Goal: Task Accomplishment & Management: Complete application form

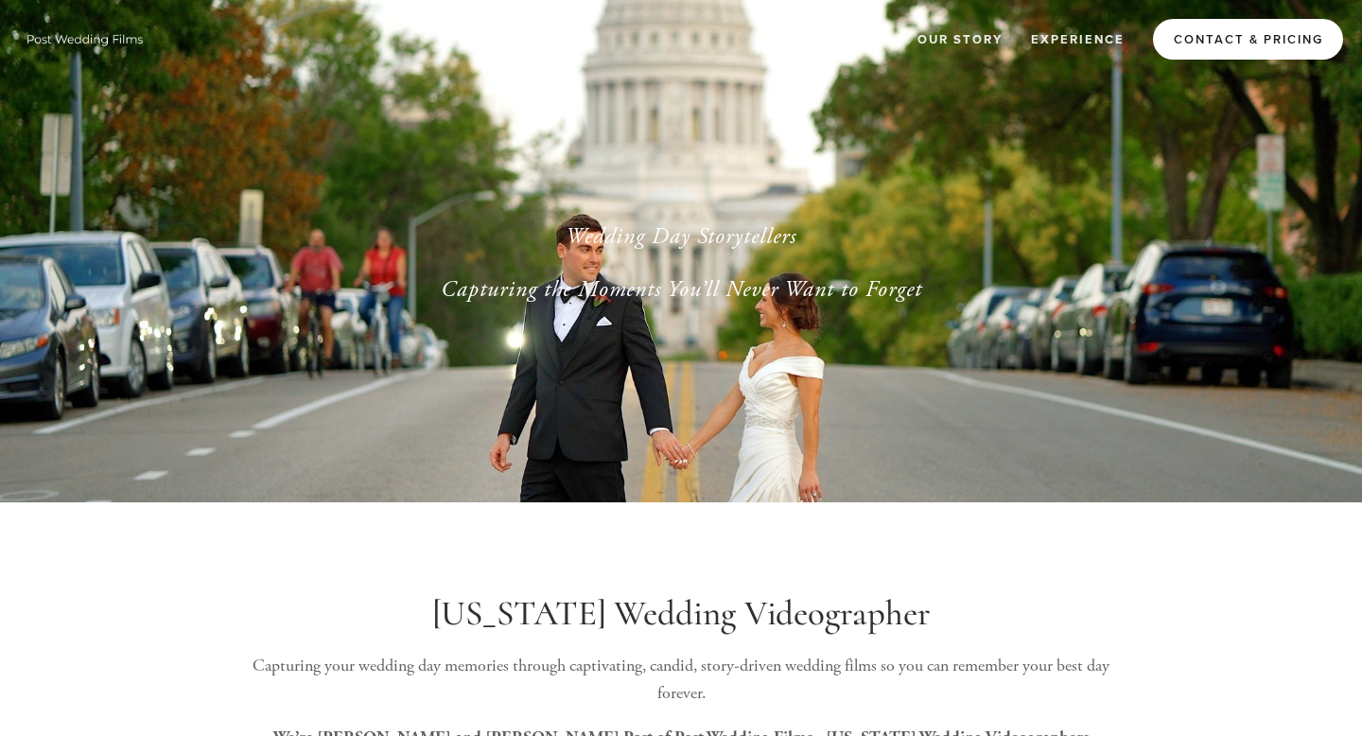
click at [1211, 37] on link "Contact & Pricing" at bounding box center [1248, 39] width 190 height 41
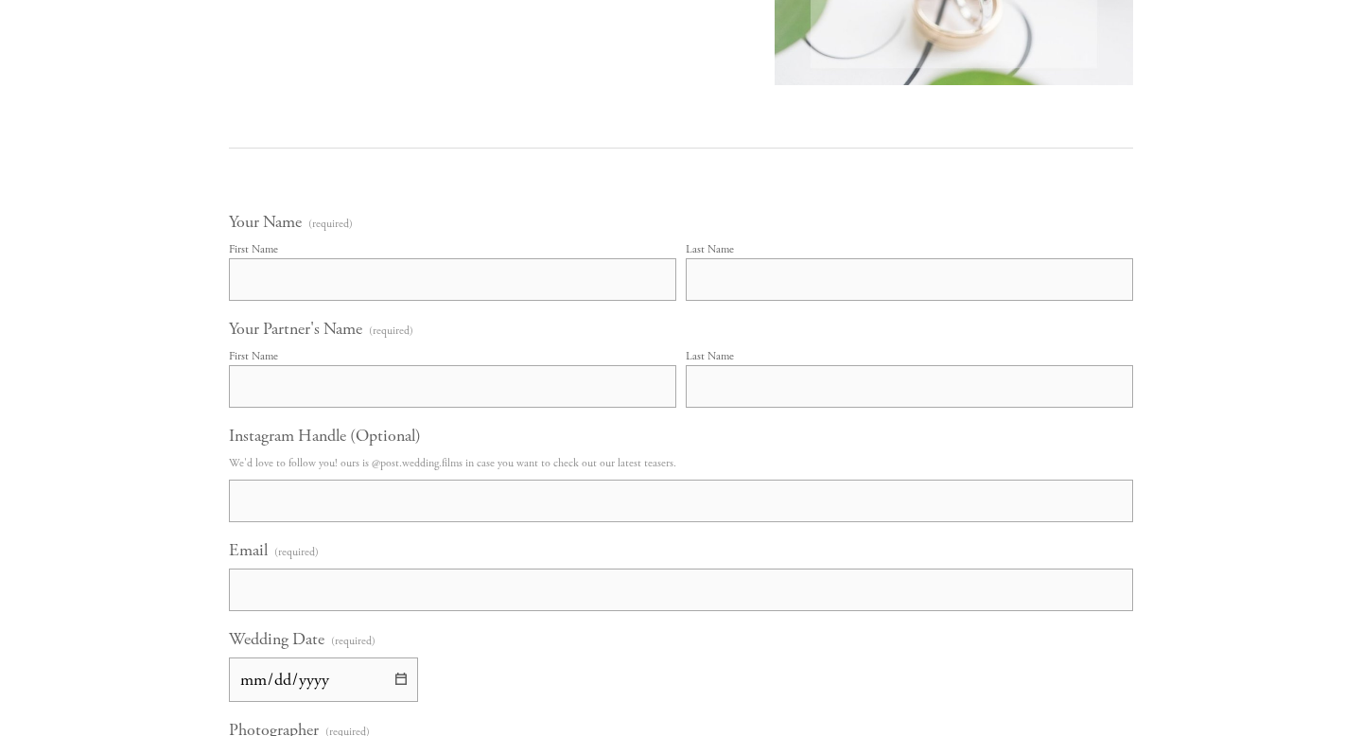
scroll to position [1001, 0]
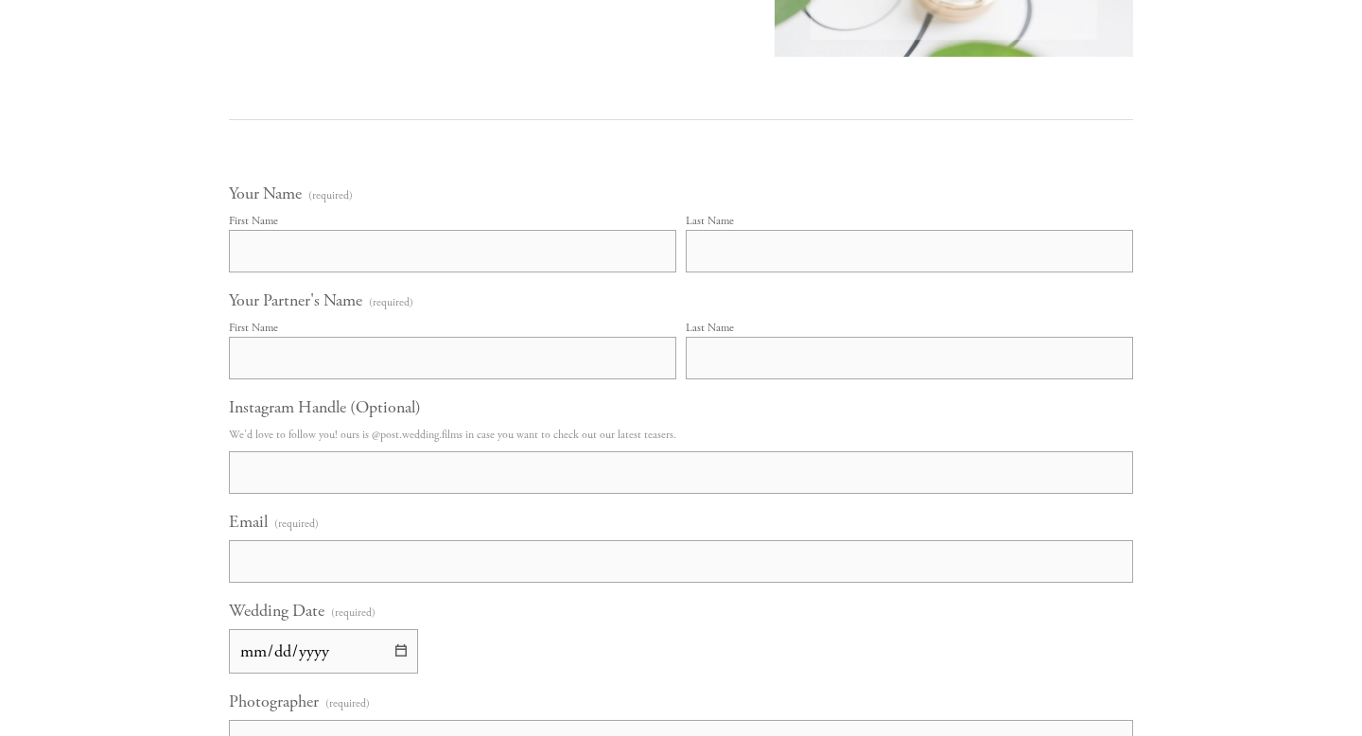
click at [550, 267] on input "First Name" at bounding box center [452, 251] width 447 height 43
type input "Ina"
type input "Yun"
type input "Philip"
type input "Hurst"
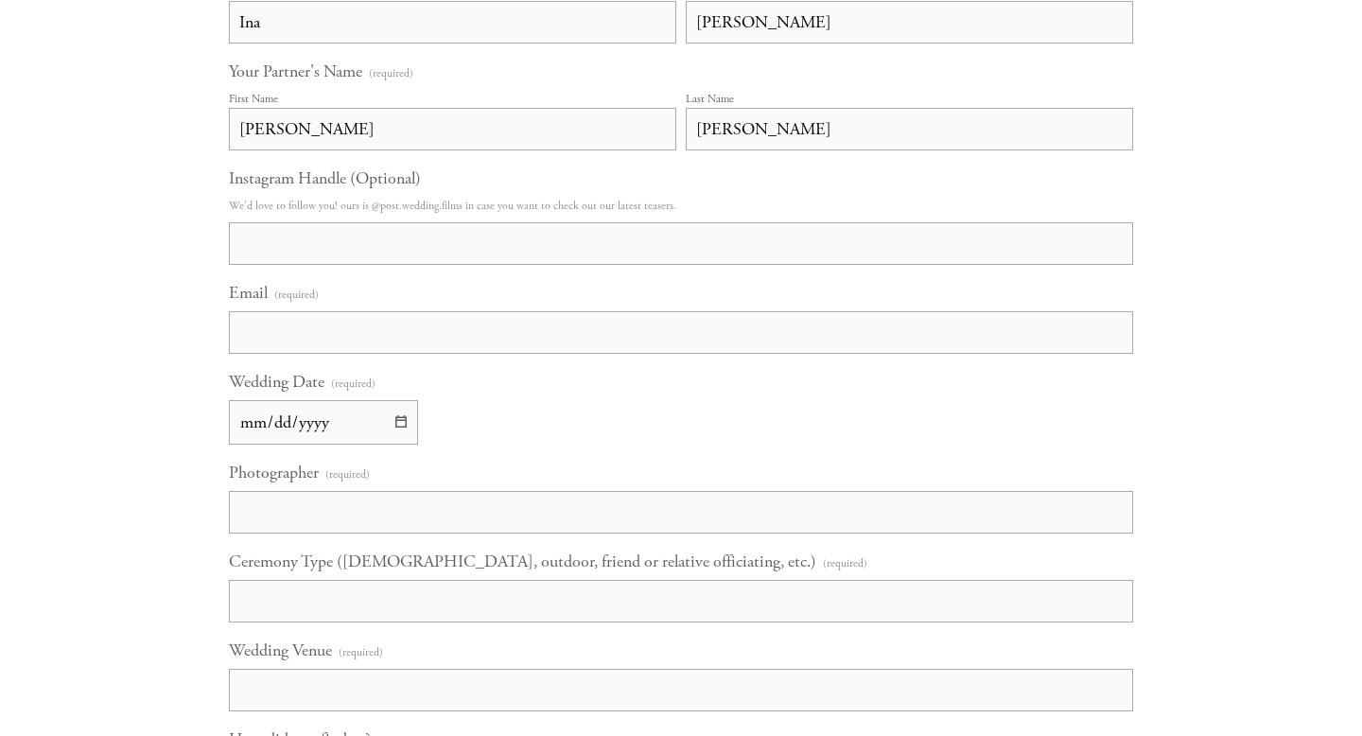
scroll to position [1254, 0]
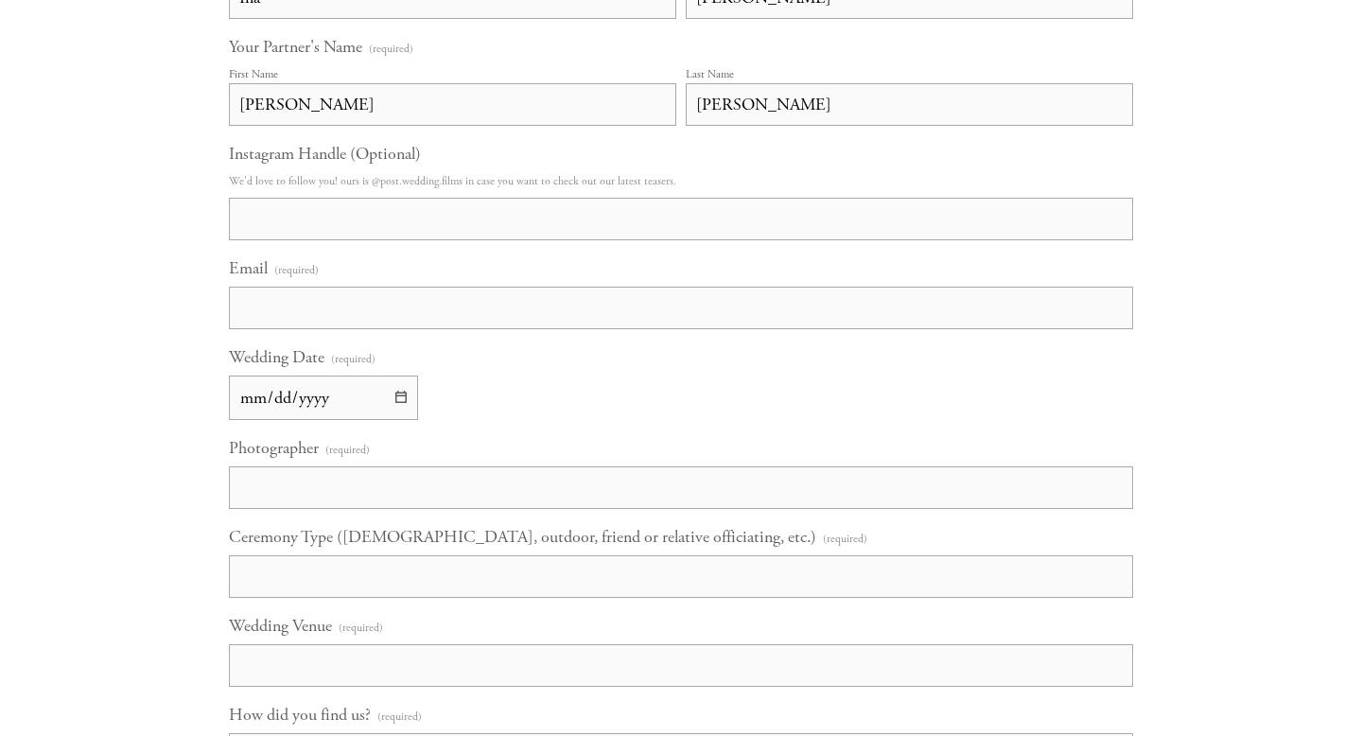
click at [257, 294] on input "Email (required)" at bounding box center [681, 308] width 904 height 43
type input "philinahurst@gmail.com"
click at [245, 403] on input "Wedding Date (required)" at bounding box center [323, 398] width 189 height 44
type input "0001-10-03"
type input "2026-10-03"
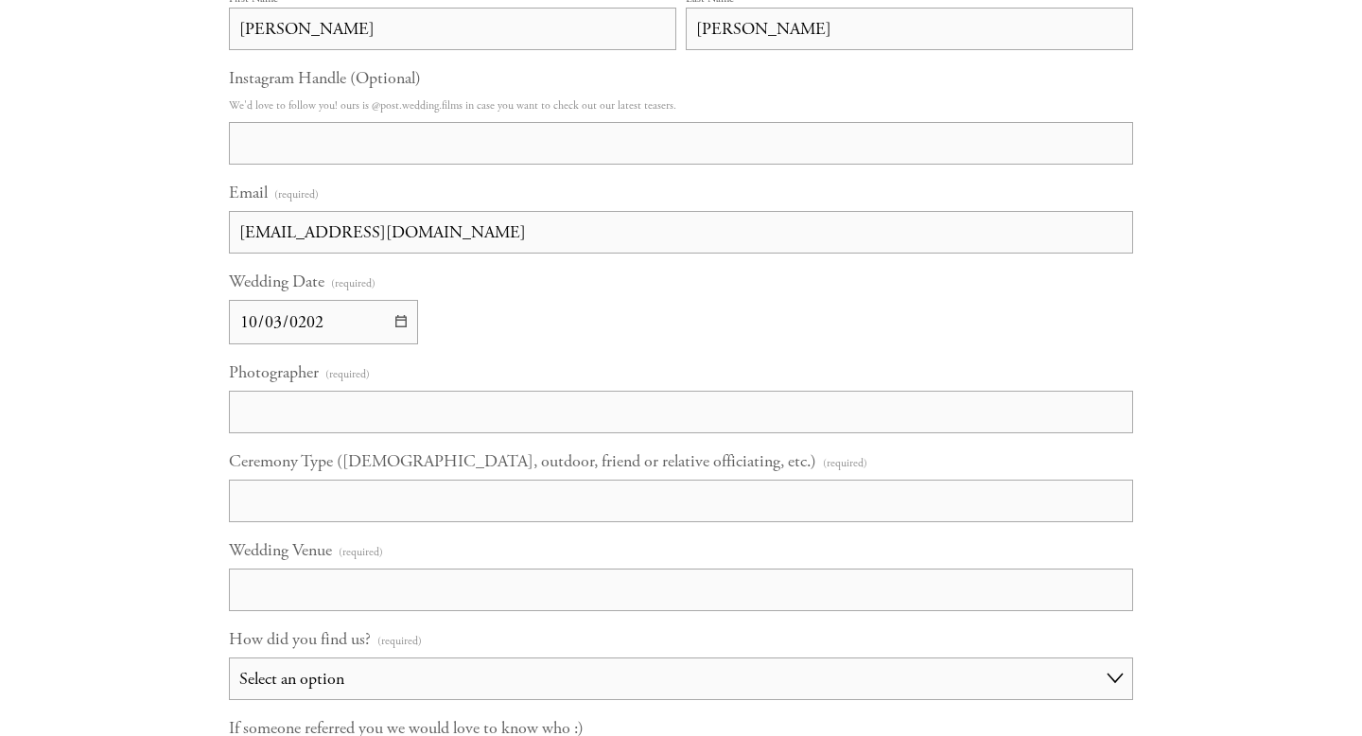
scroll to position [1398, 0]
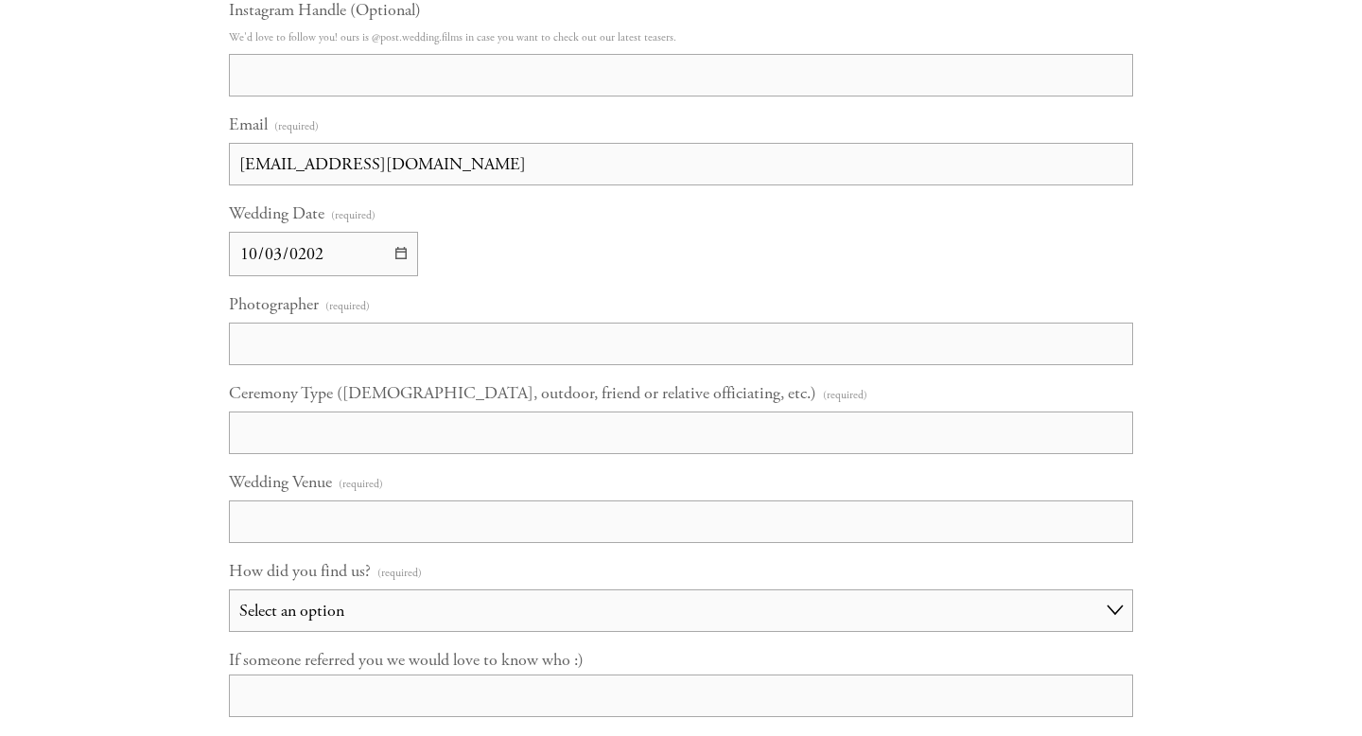
click at [329, 333] on input "Photographer (required)" at bounding box center [681, 344] width 904 height 43
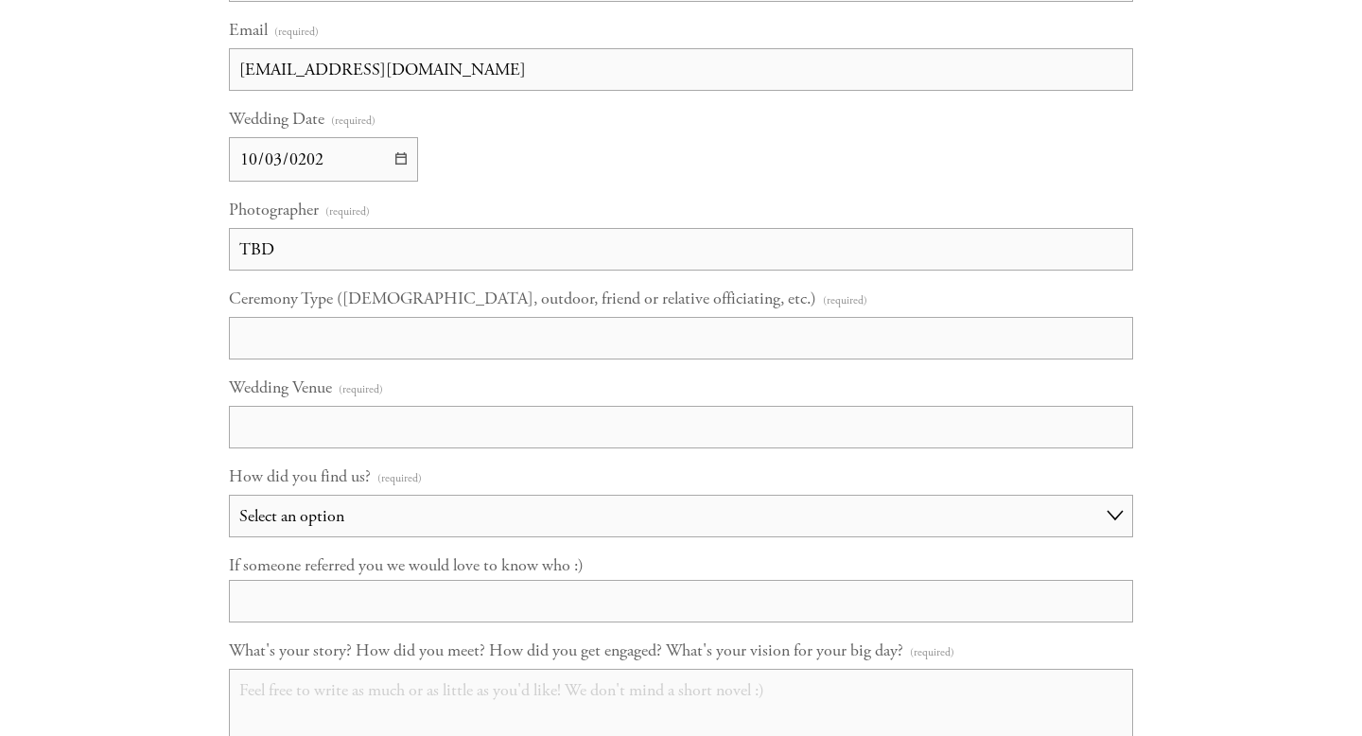
scroll to position [1541, 0]
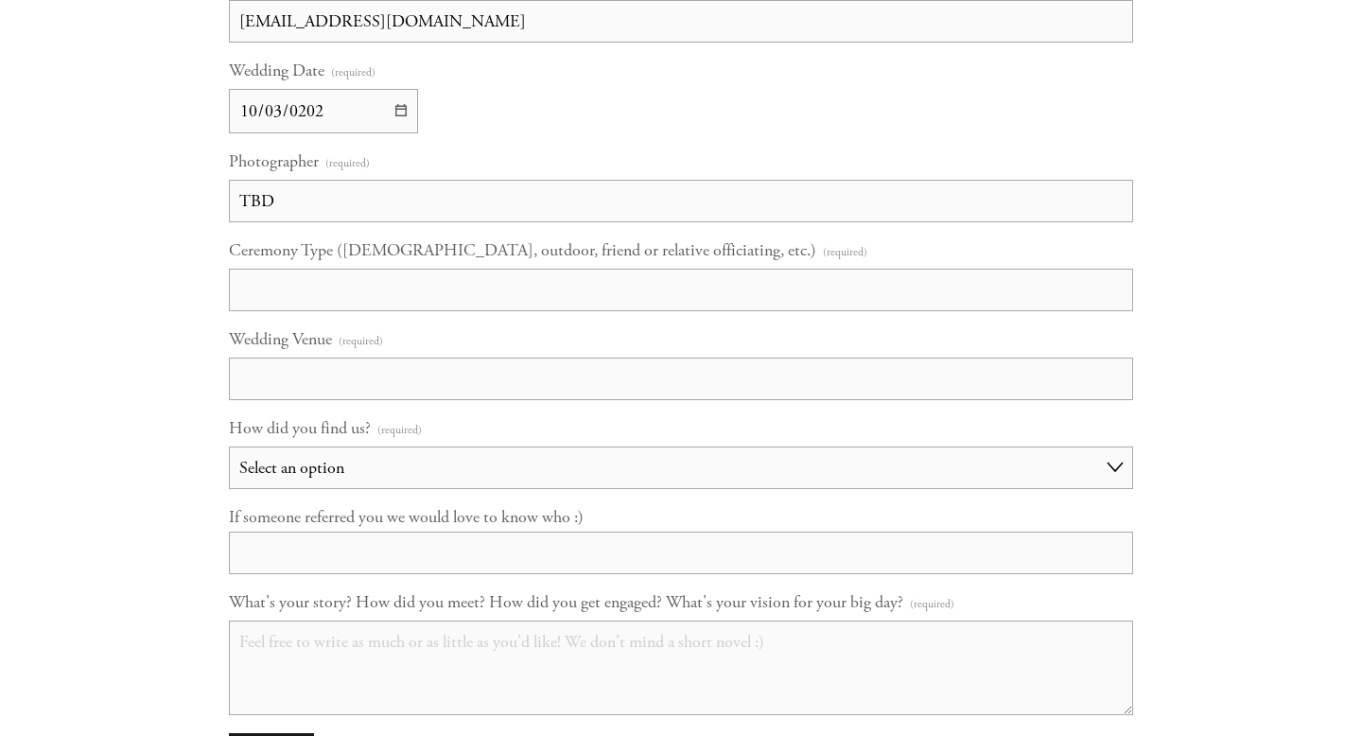
type input "TBD"
click at [383, 271] on input "Ceremony Type (Catholic, outdoor, friend or relative officiating, etc.) (requir…" at bounding box center [681, 290] width 904 height 43
type input "Outdoor"
click at [391, 370] on input "Wedding Venue (required)" at bounding box center [681, 379] width 904 height 43
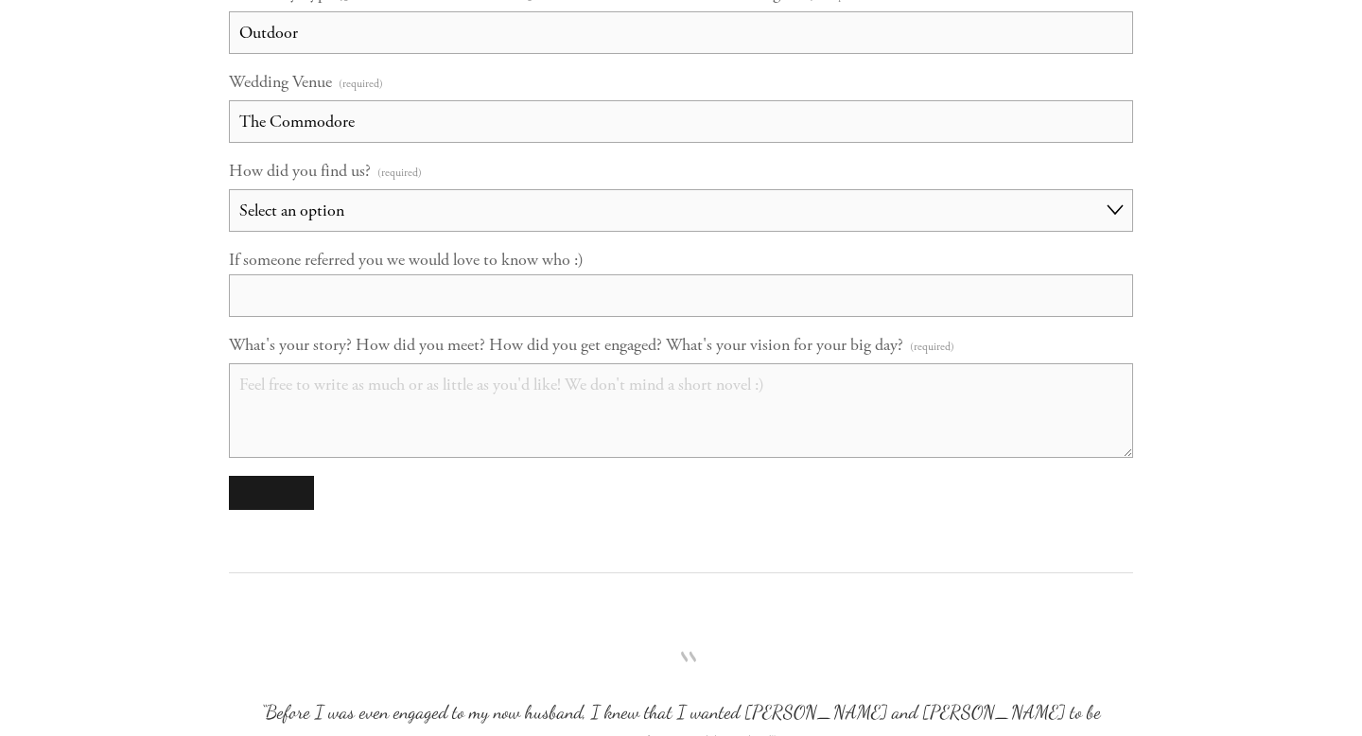
type input "The Commodore"
click at [402, 198] on select "Select an option Choose an answer Referral Instagram Google Facebook YouTube Ot…" at bounding box center [681, 210] width 904 height 43
select select "Instagram"
click at [398, 301] on input "If someone referred you we would love to know who :)" at bounding box center [681, 295] width 904 height 43
click at [376, 424] on textarea "What's your story? How did you meet? How did you get engaged? What's your visio…" at bounding box center [681, 410] width 904 height 95
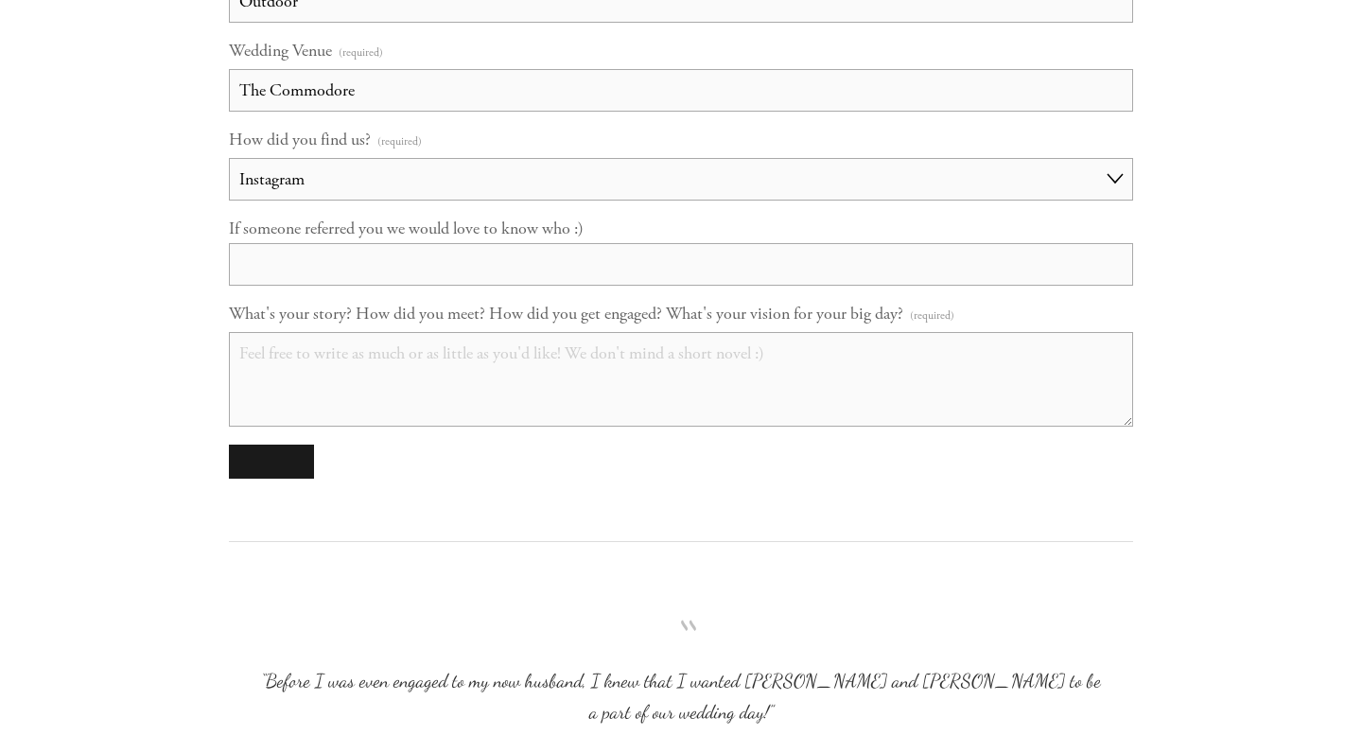
scroll to position [1830, 0]
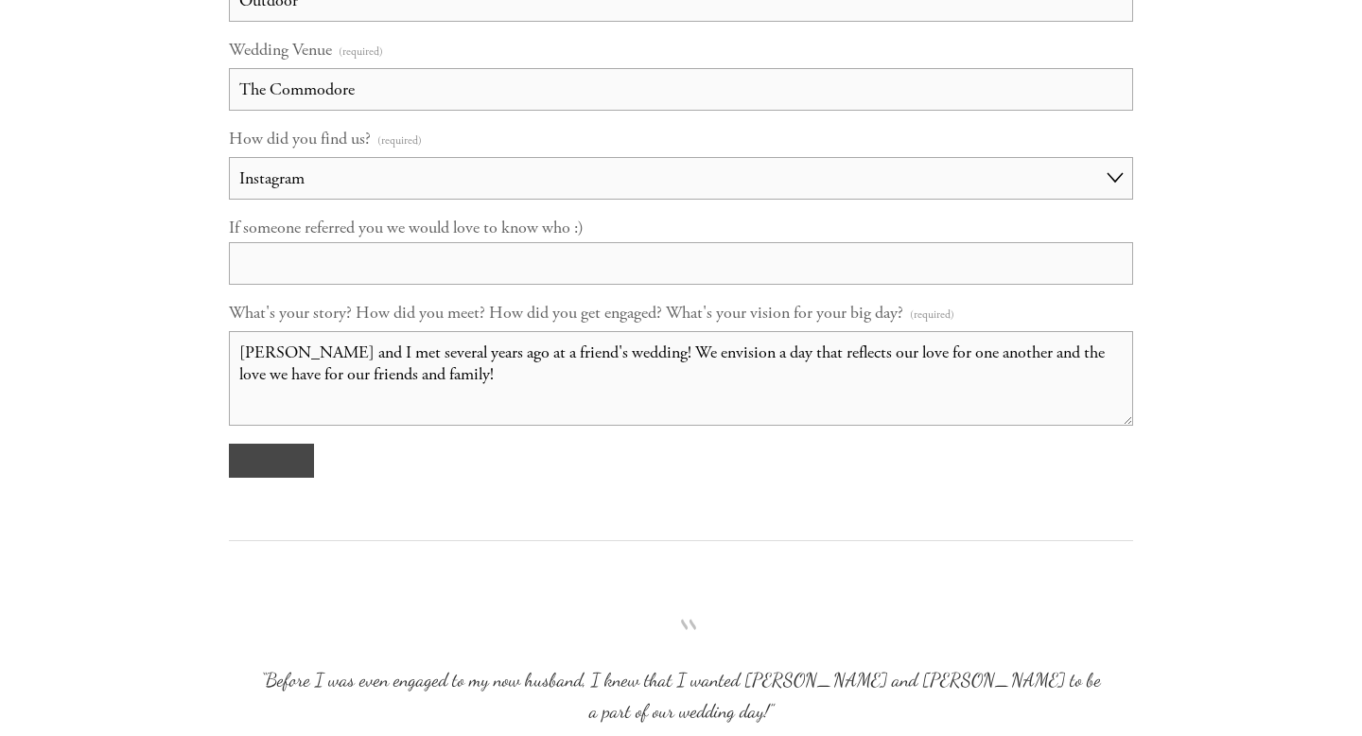
type textarea "Phil and I met several years ago at a friend's wedding! We envision a day that …"
click at [272, 459] on button "submit" at bounding box center [271, 461] width 85 height 34
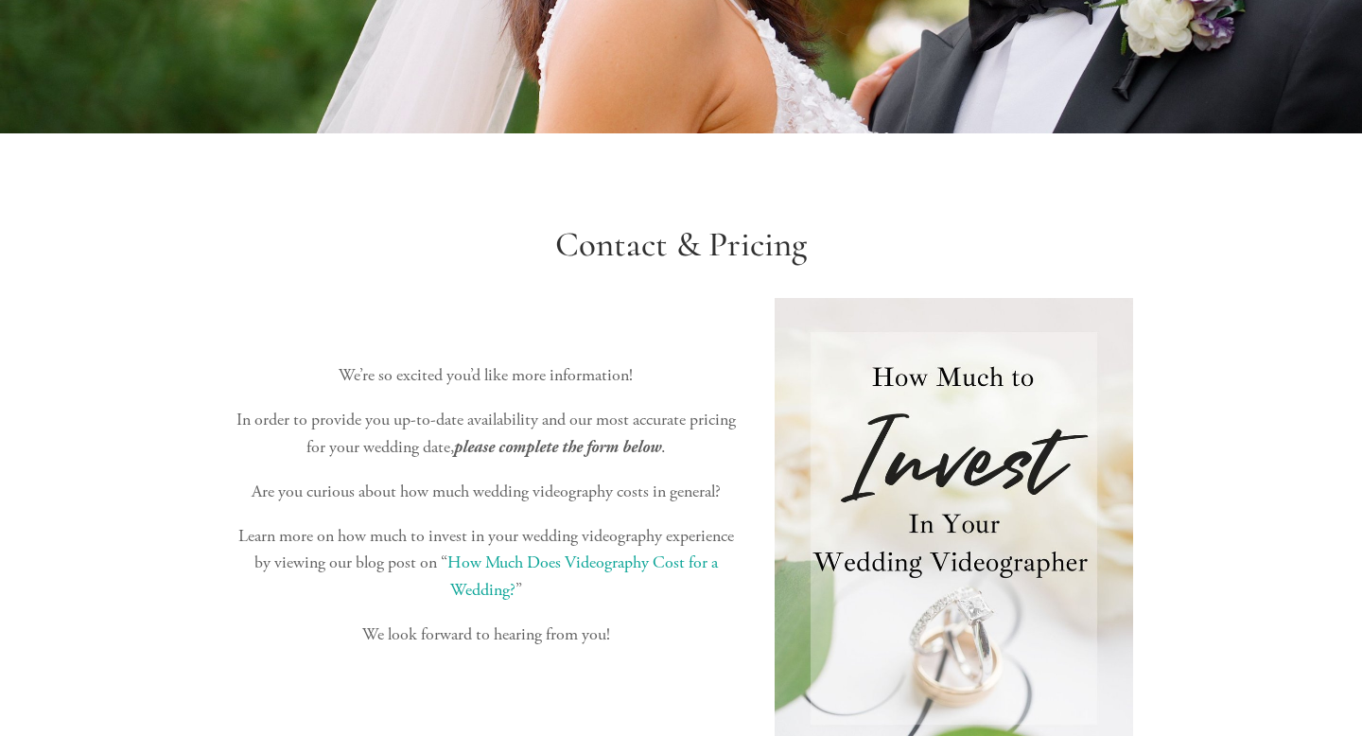
scroll to position [0, 0]
